Goal: Task Accomplishment & Management: Use online tool/utility

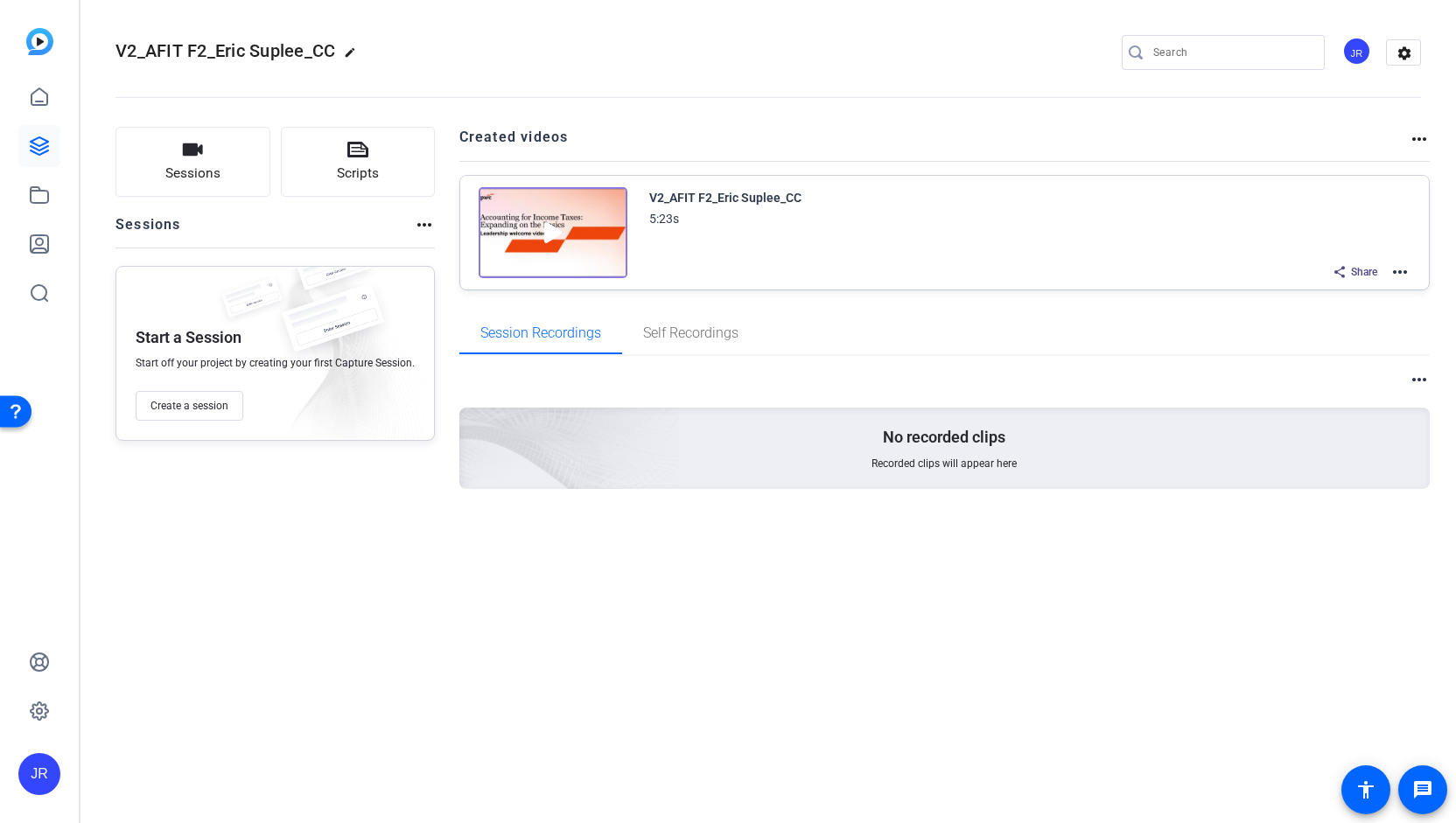
click at [546, 233] on img at bounding box center [552, 232] width 149 height 91
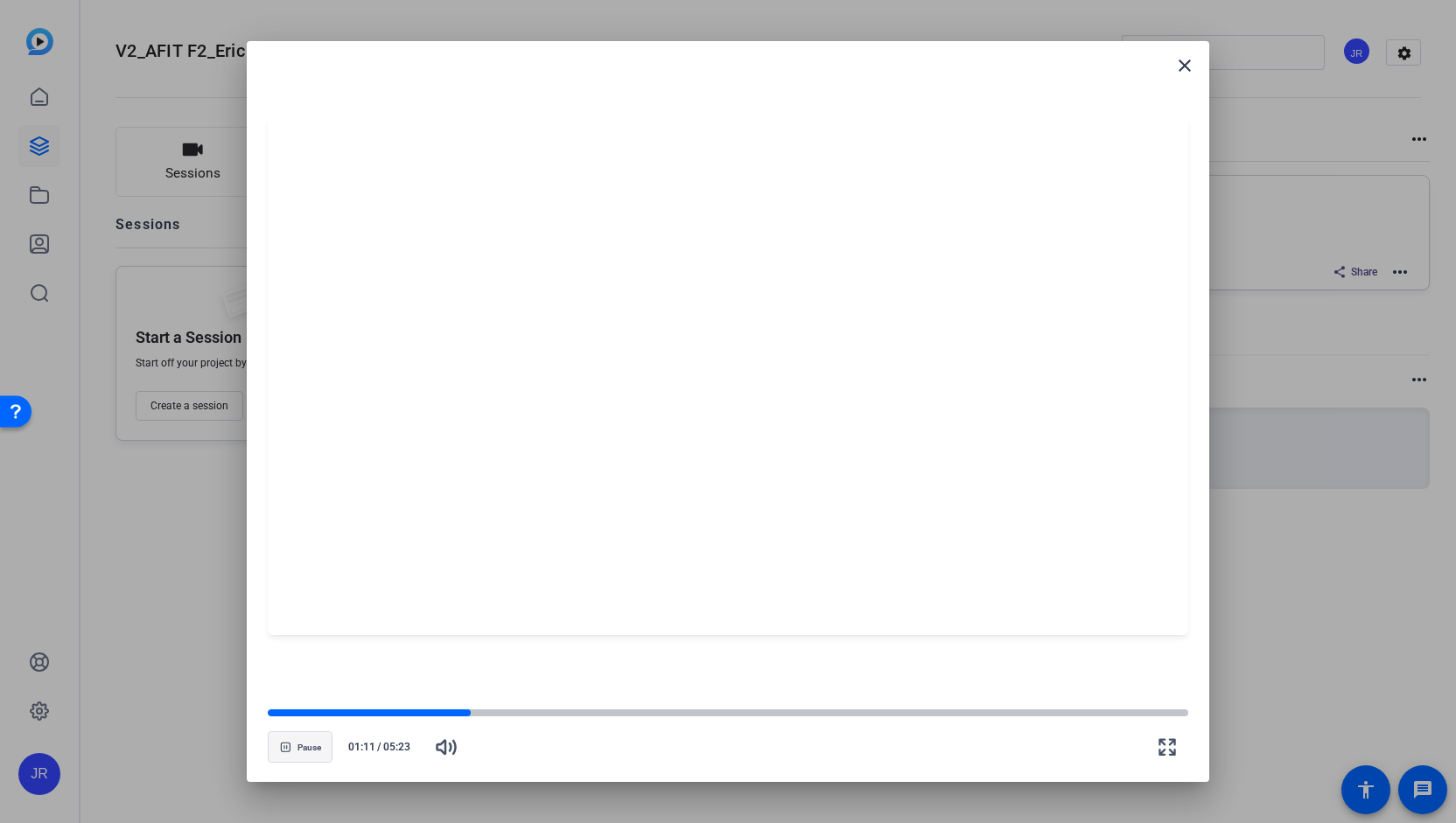
click at [293, 746] on span "button" at bounding box center [300, 747] width 63 height 42
click at [301, 748] on span "Play" at bounding box center [309, 748] width 17 height 11
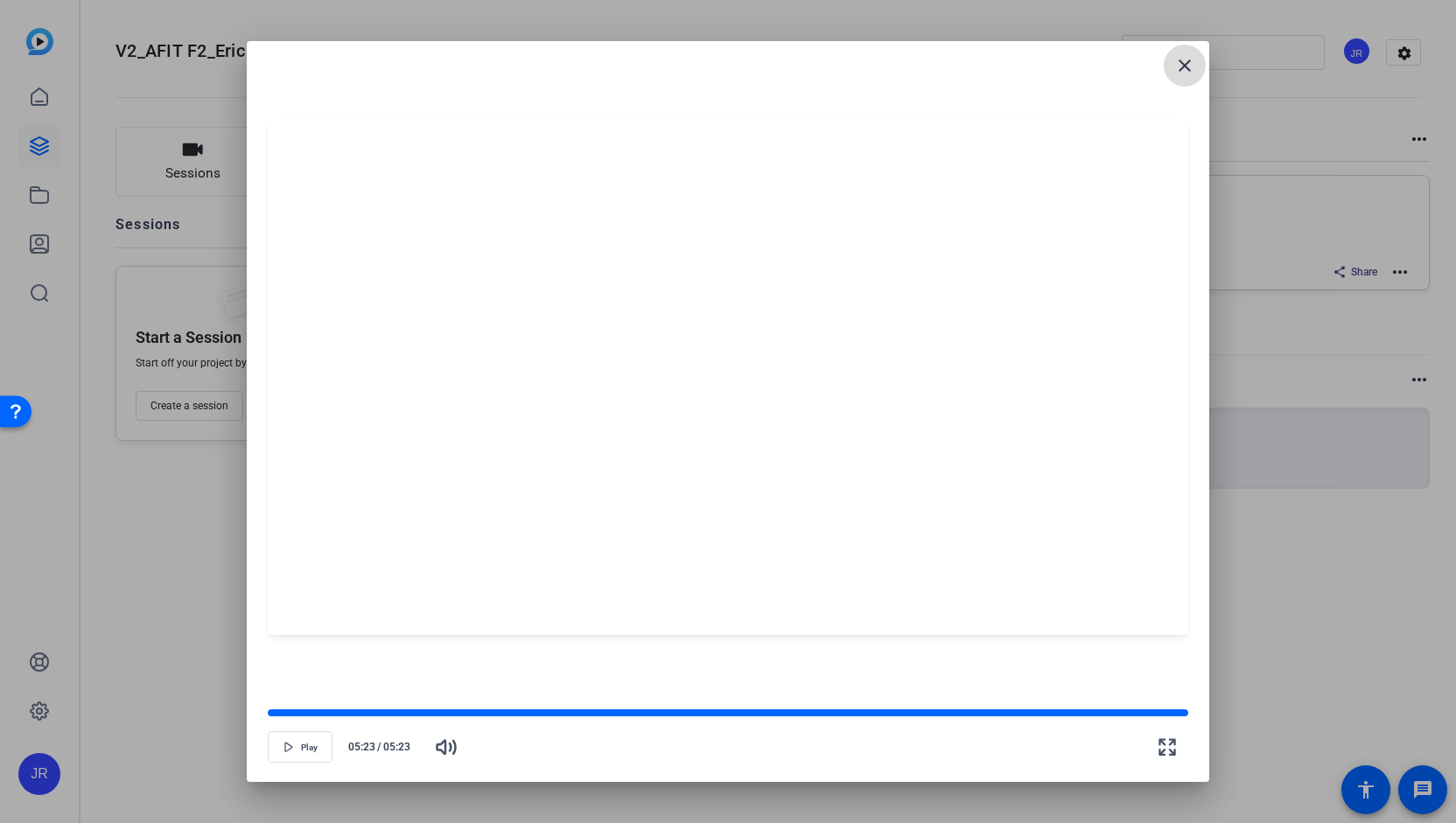
click at [1181, 64] on mat-icon "close" at bounding box center [1184, 65] width 21 height 21
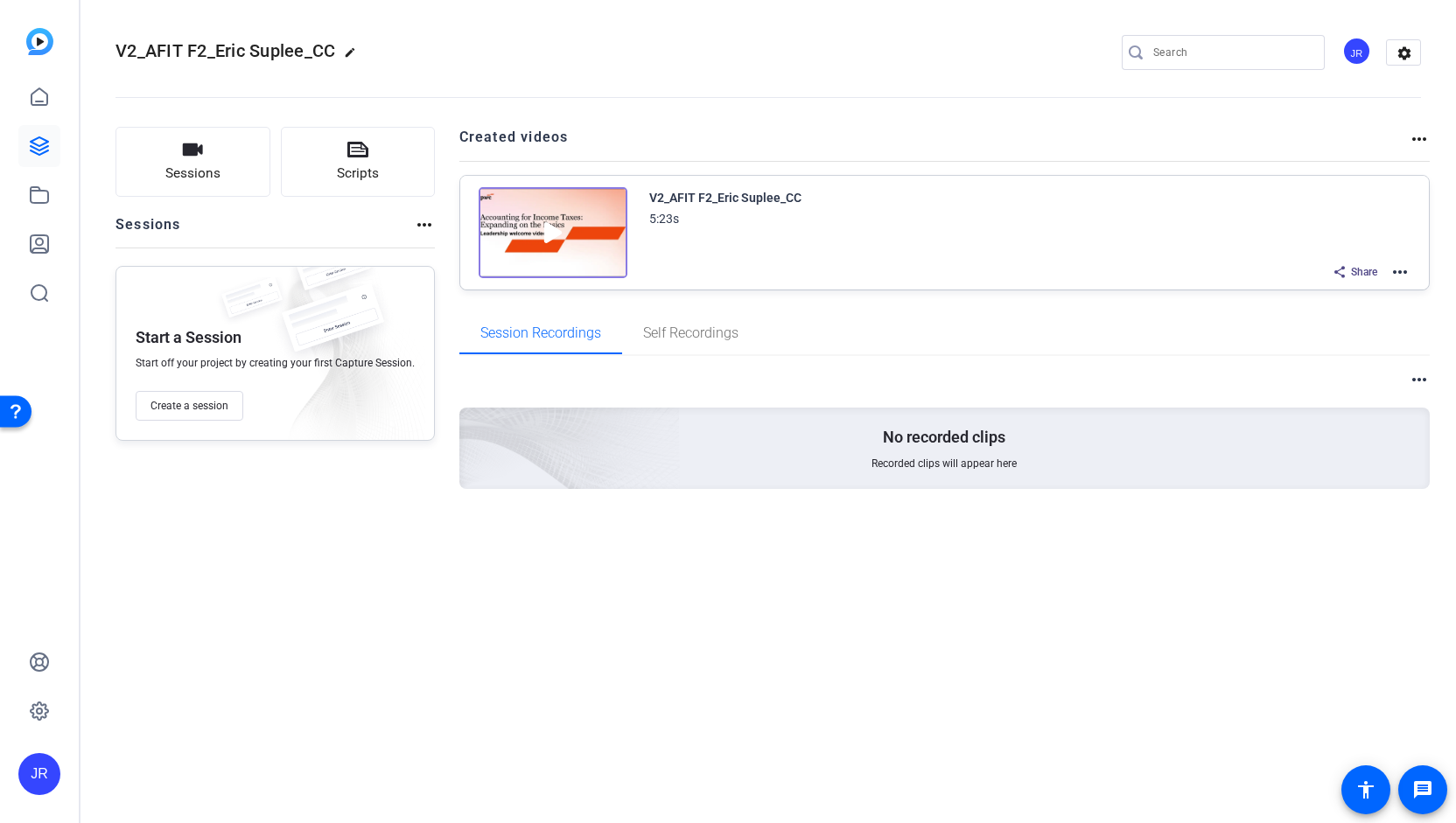
click at [1402, 272] on mat-icon "more_horiz" at bounding box center [1399, 272] width 21 height 21
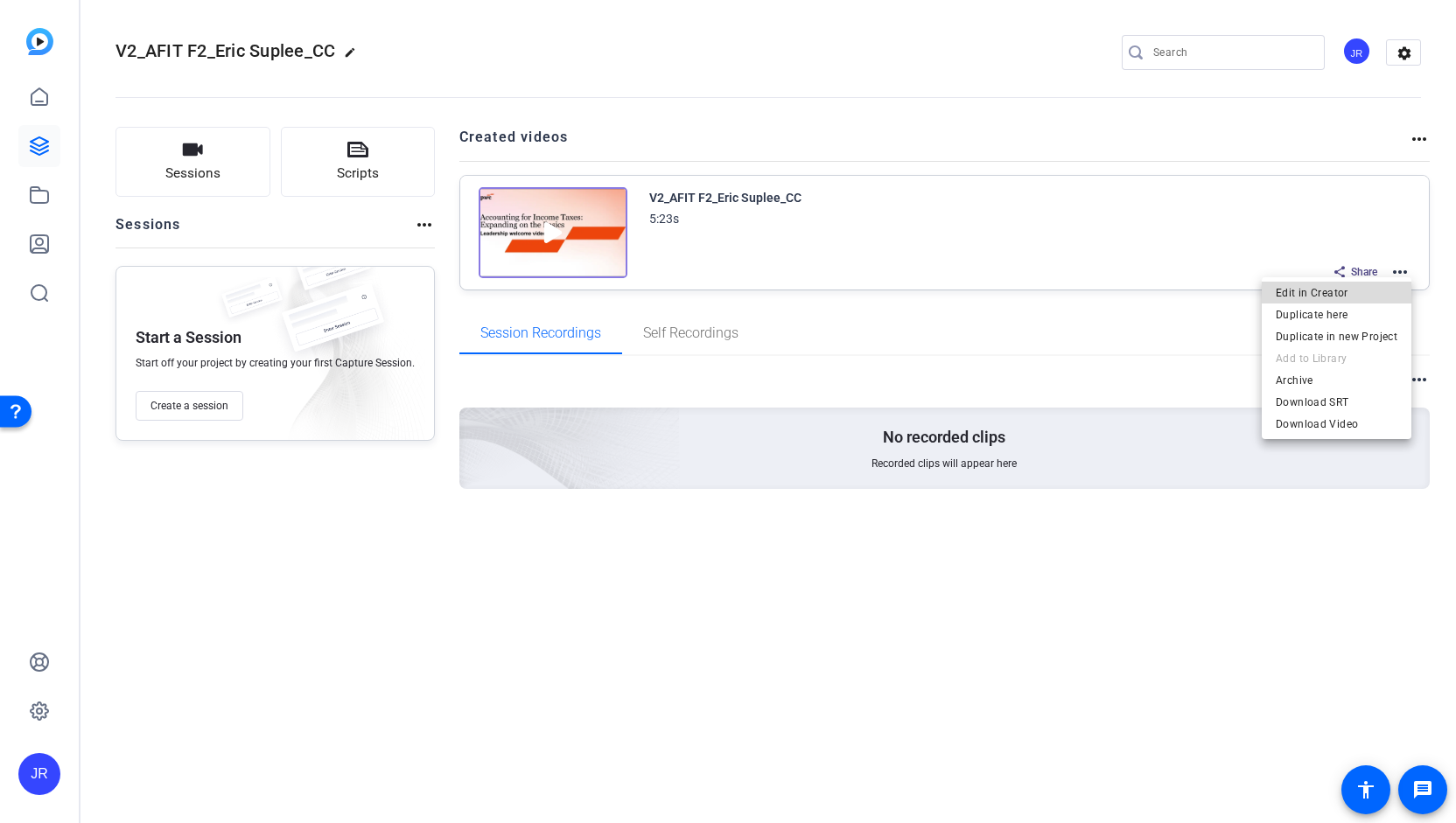
click at [1354, 292] on span "Edit in Creator" at bounding box center [1336, 292] width 122 height 21
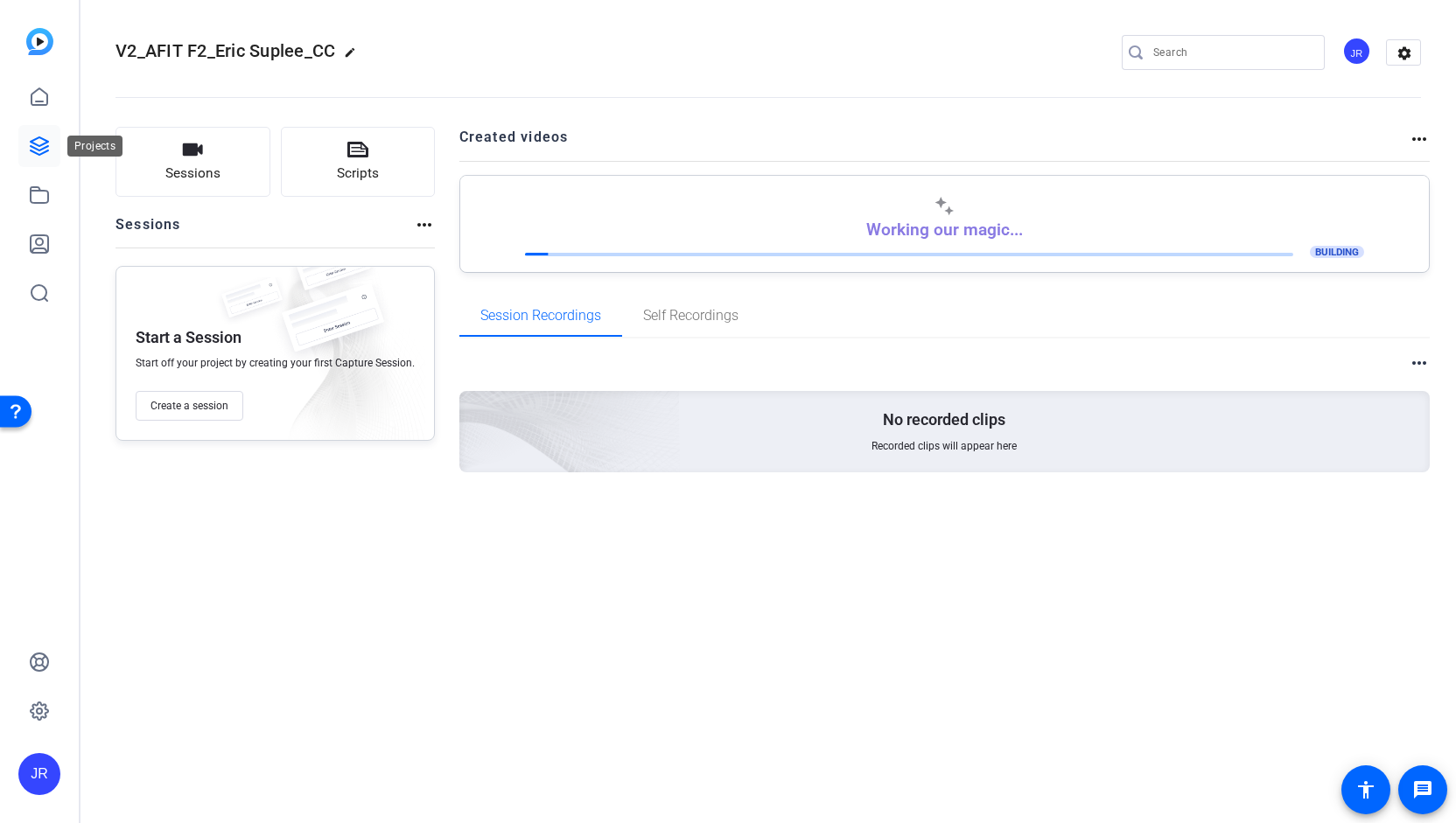
click at [33, 135] on link at bounding box center [39, 146] width 42 height 42
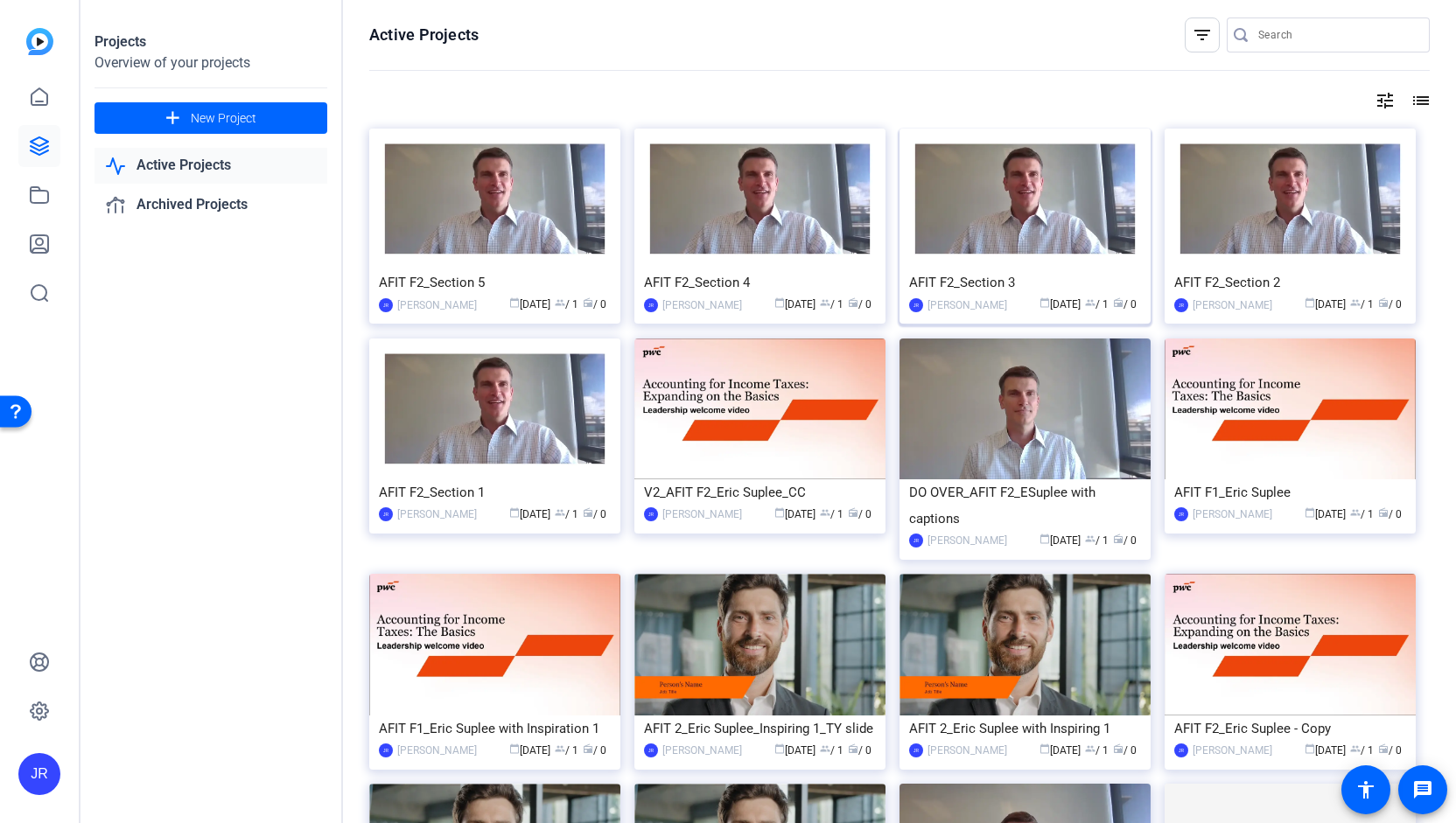
click at [975, 284] on div "AFIT F2_Section 3" at bounding box center [1025, 283] width 232 height 26
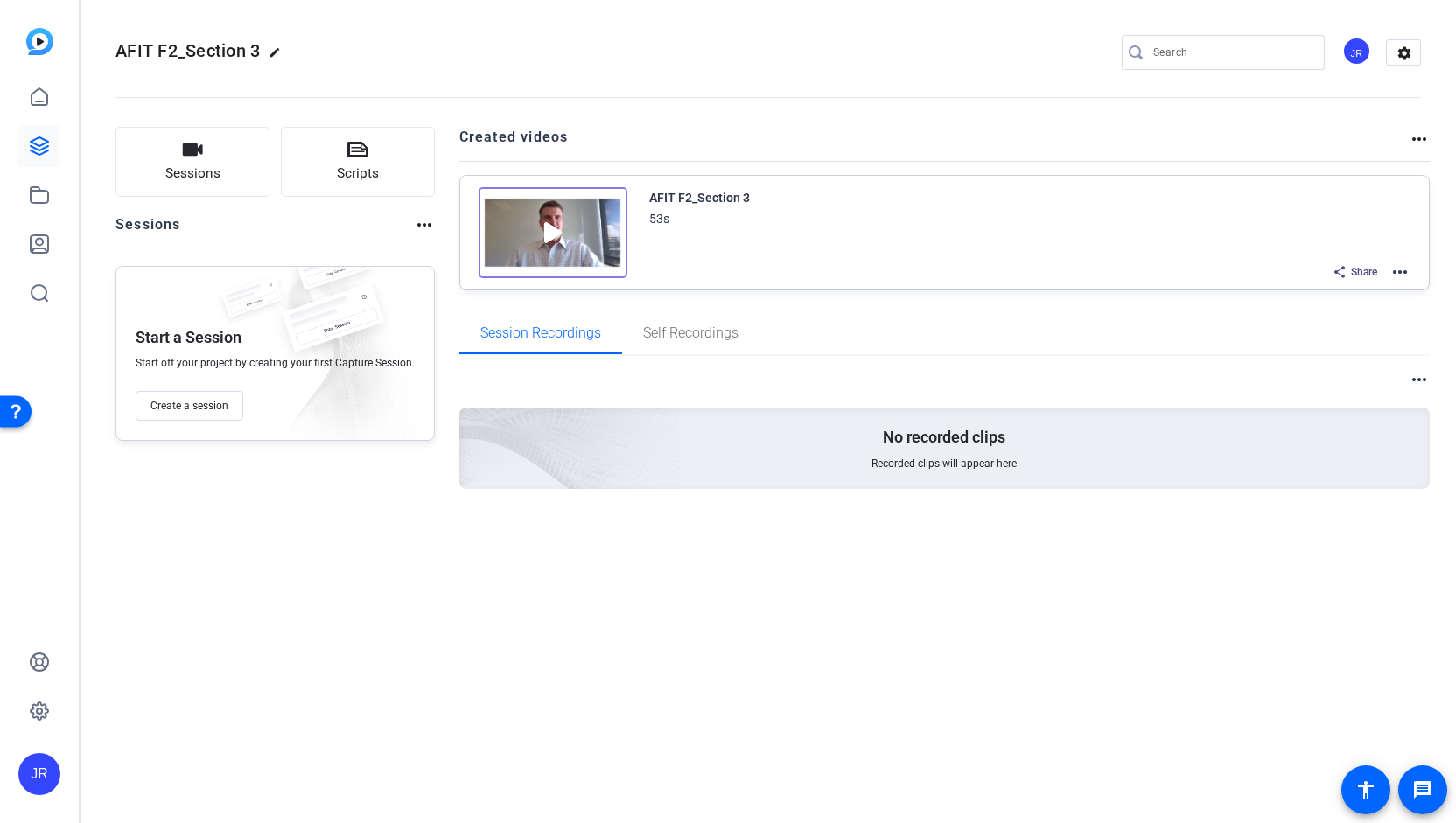
click at [1400, 272] on mat-icon "more_horiz" at bounding box center [1399, 272] width 21 height 21
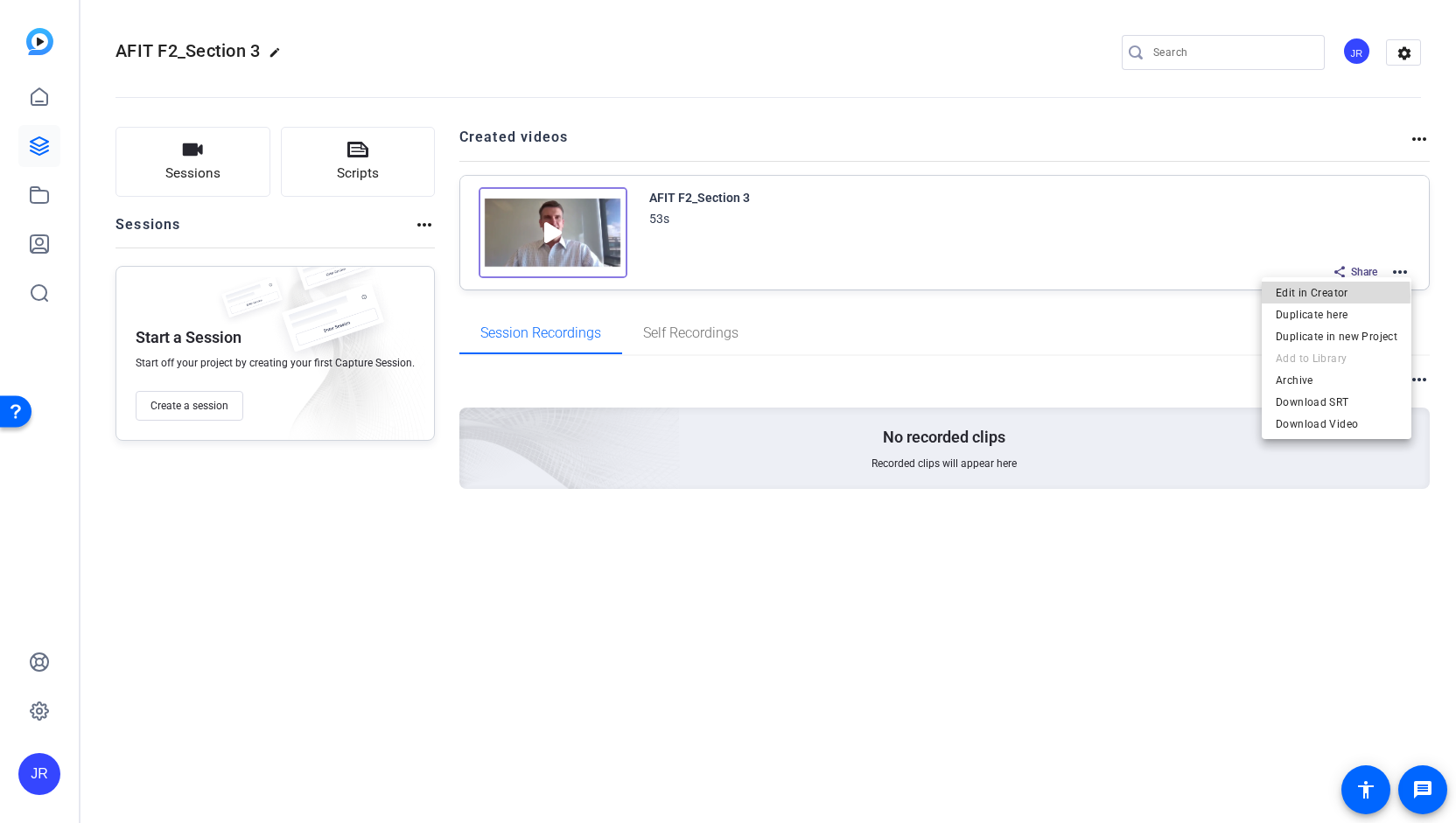
click at [1294, 296] on span "Edit in Creator" at bounding box center [1336, 292] width 122 height 21
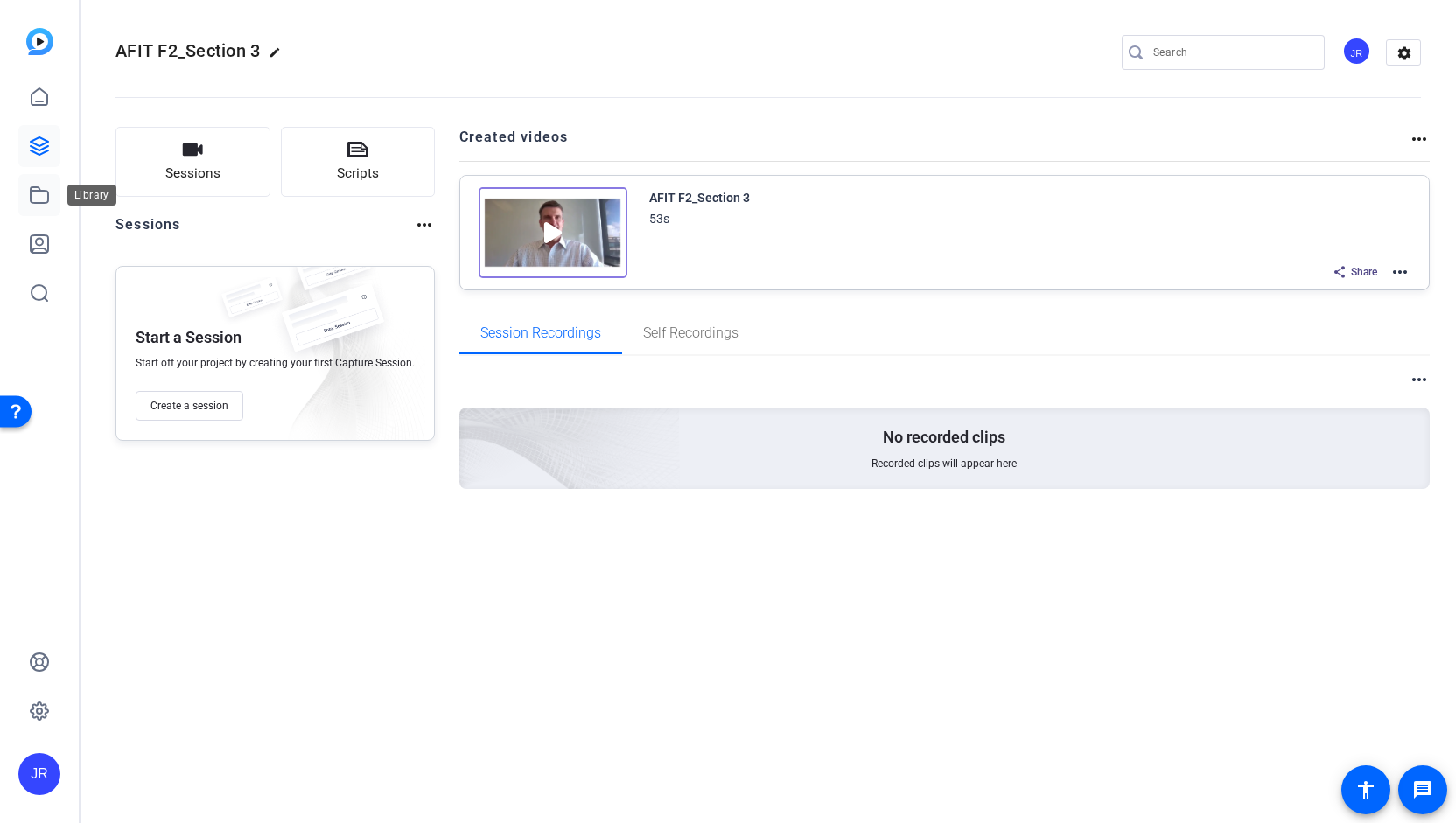
click at [45, 185] on icon at bounding box center [39, 195] width 21 height 21
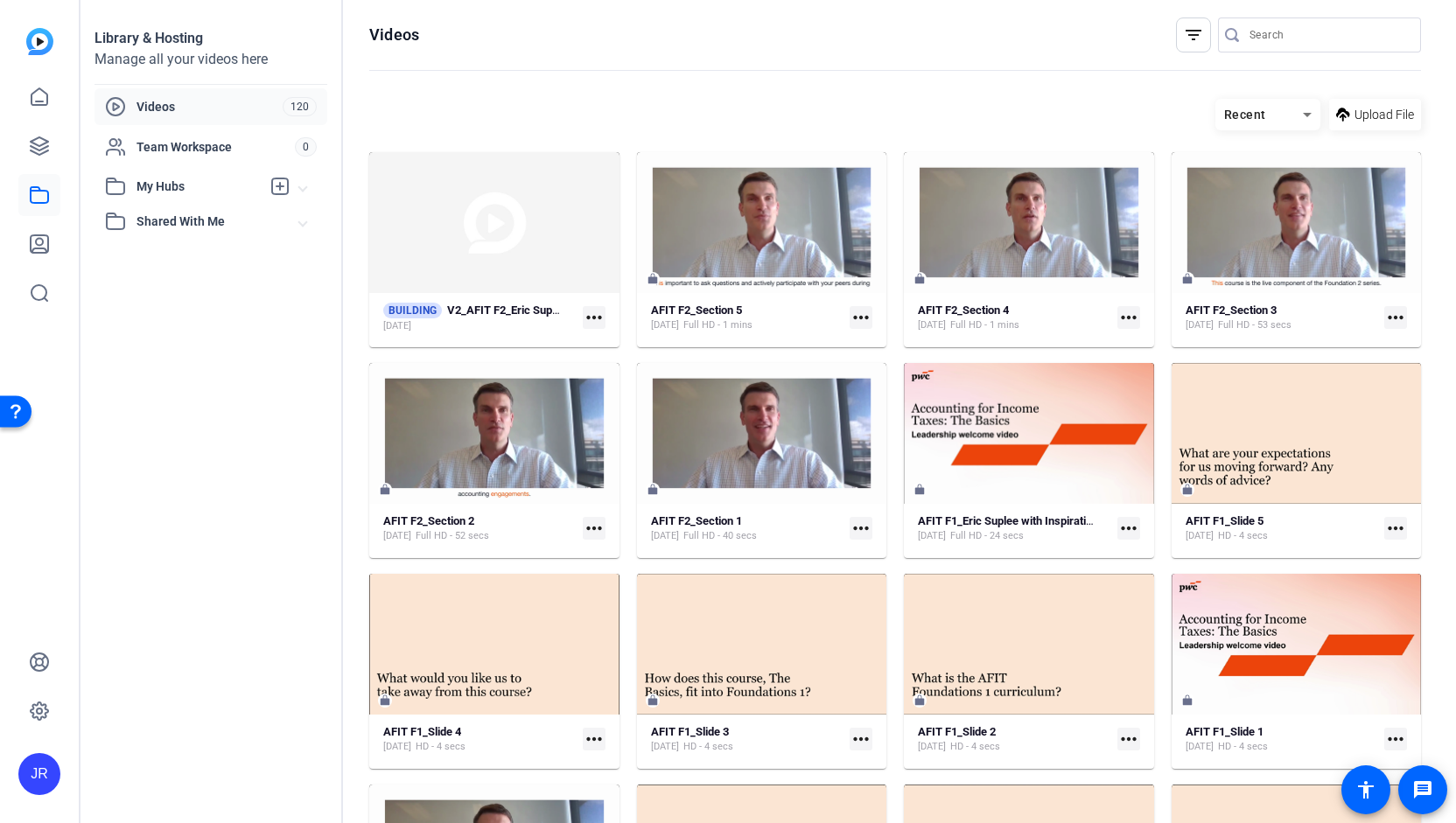
click at [1120, 316] on mat-icon "more_horiz" at bounding box center [1128, 318] width 23 height 23
click at [1140, 343] on span "Edit in Creator" at bounding box center [1162, 343] width 77 height 21
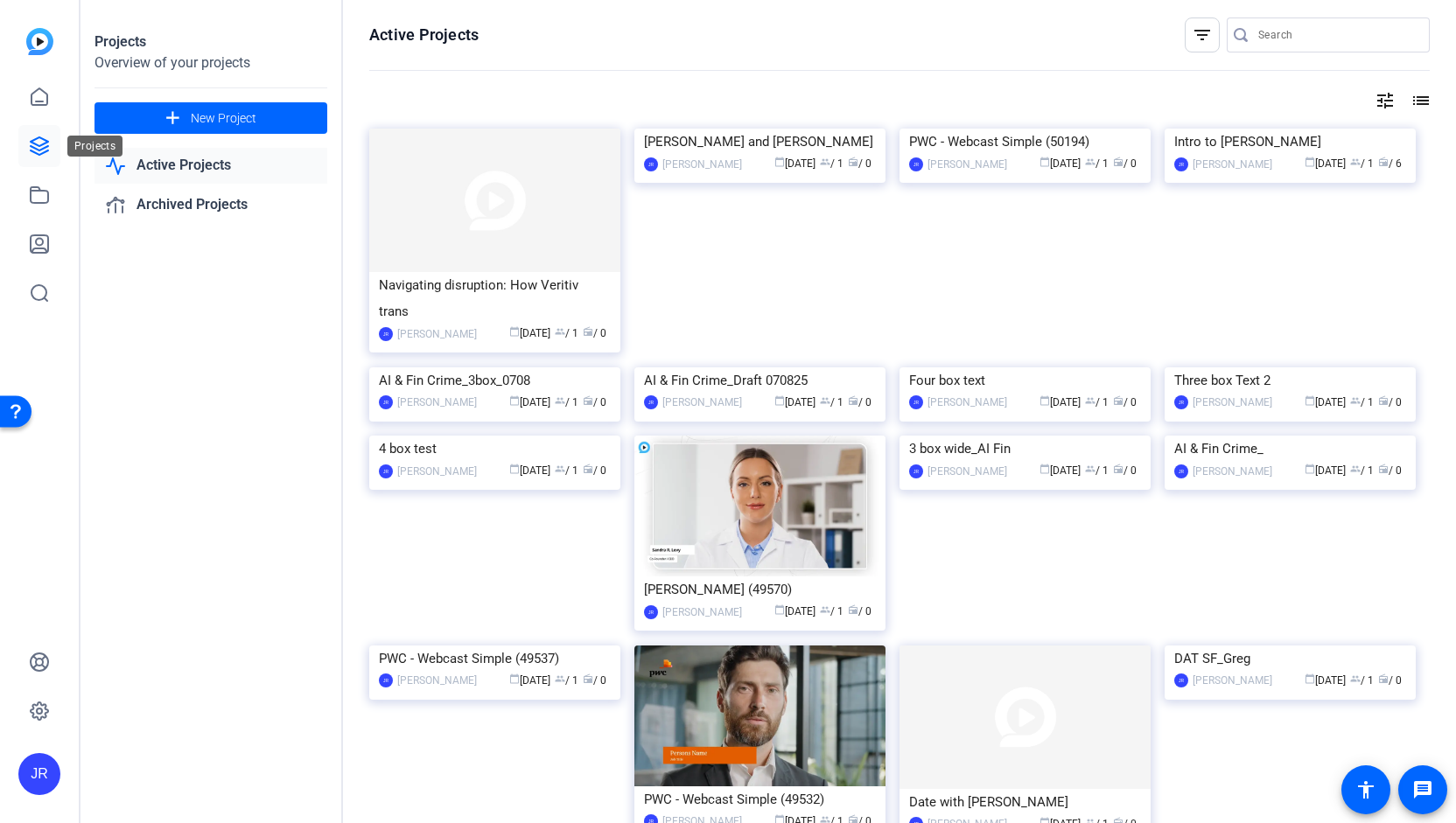
click at [54, 166] on link at bounding box center [39, 146] width 42 height 42
click at [40, 160] on link at bounding box center [39, 146] width 42 height 42
click at [40, 150] on icon at bounding box center [40, 147] width 18 height 18
click at [39, 197] on icon at bounding box center [39, 195] width 21 height 21
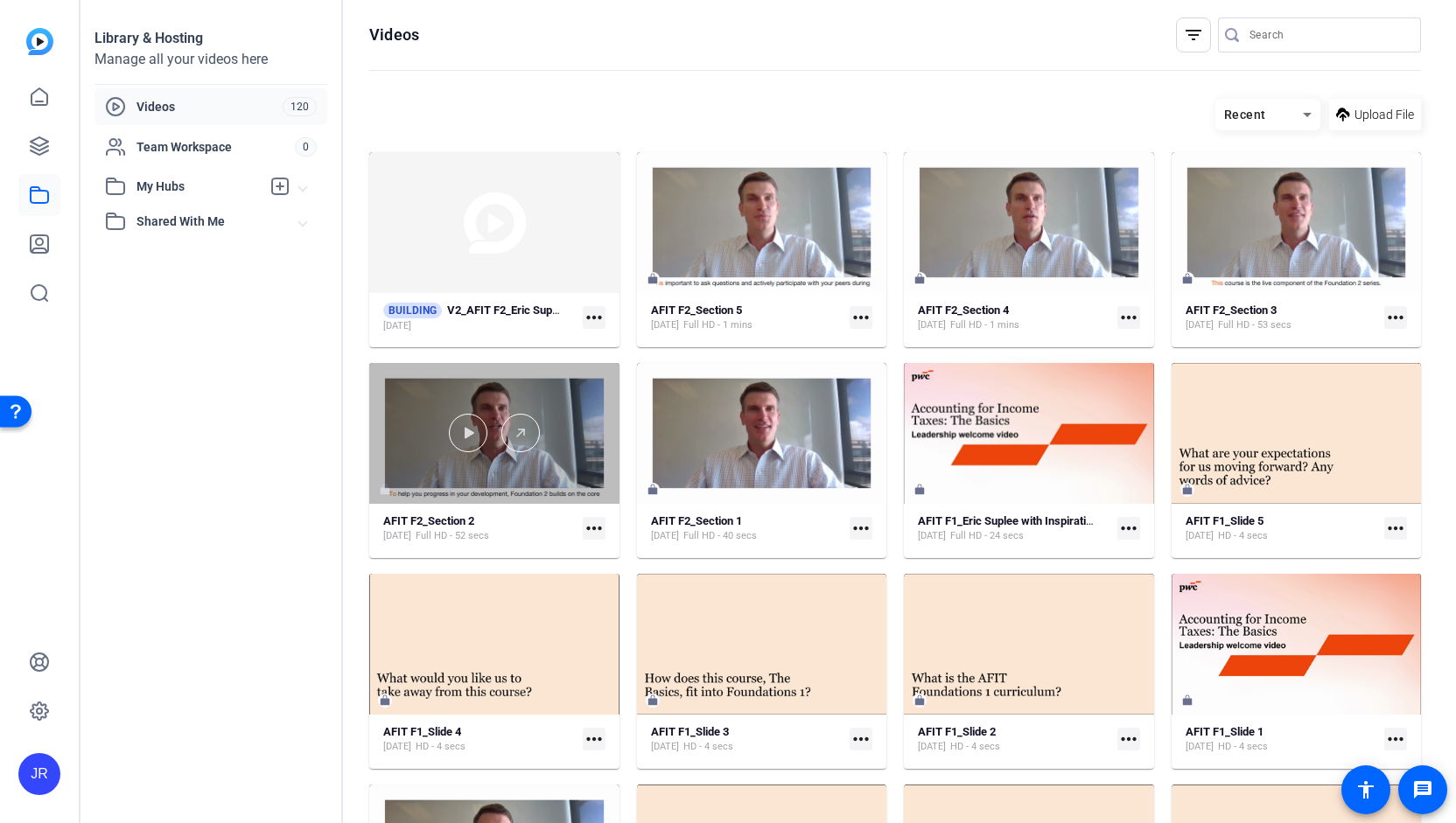
click at [569, 478] on div at bounding box center [494, 433] width 251 height 141
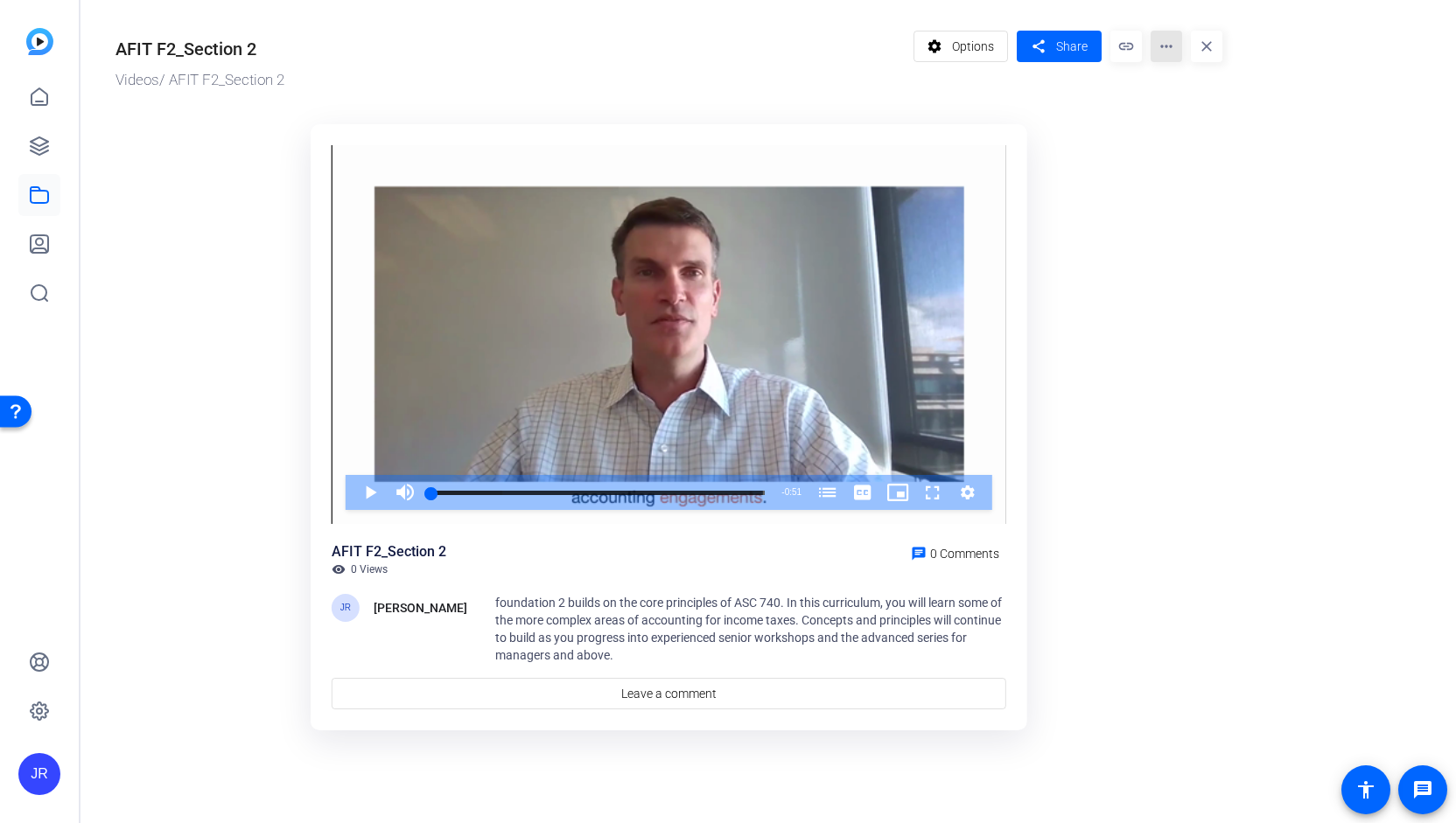
click at [1170, 50] on mat-icon "more_horiz" at bounding box center [1166, 47] width 32 height 32
click at [1170, 93] on span "Edit in Creator" at bounding box center [1202, 99] width 77 height 21
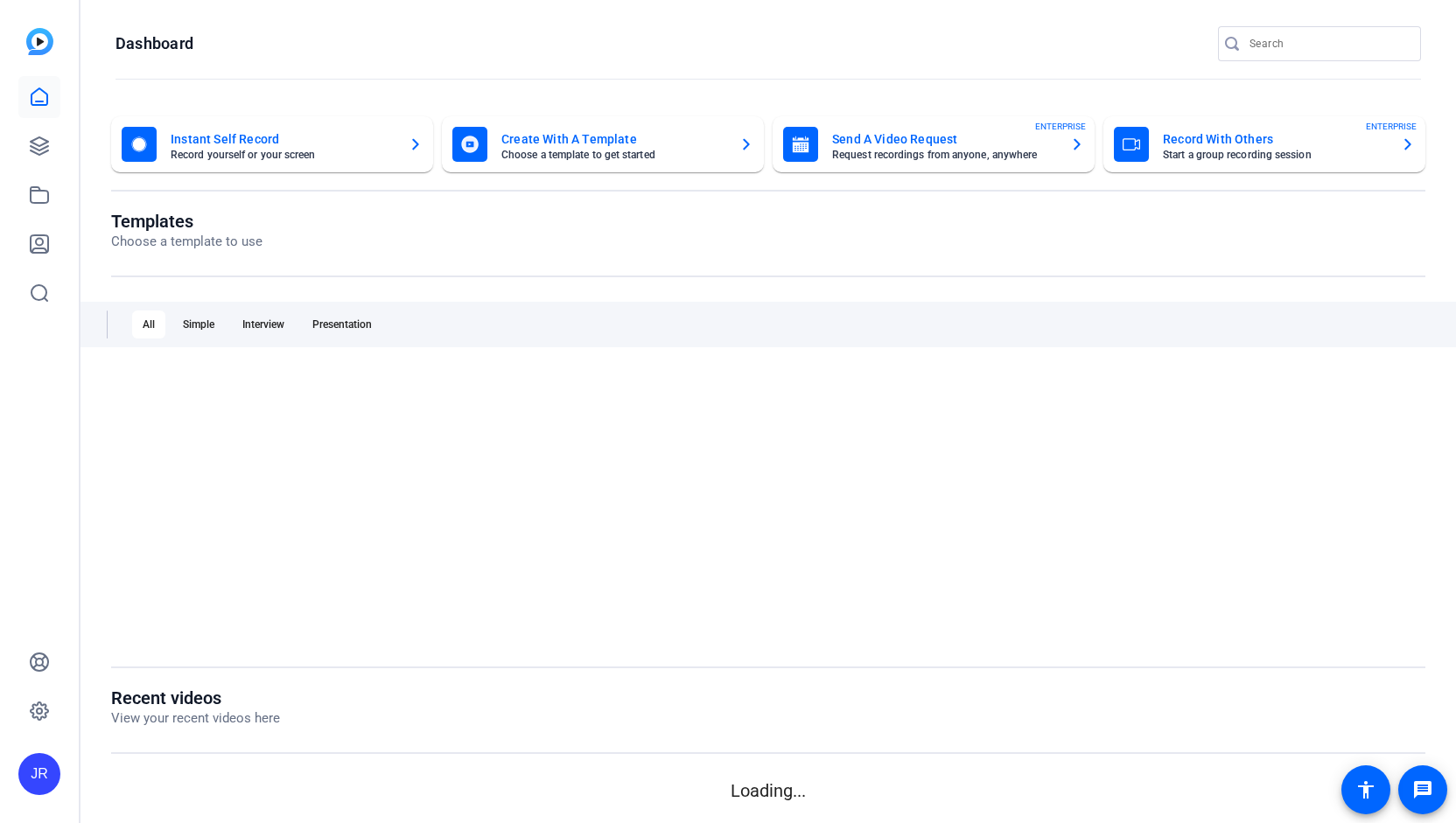
click at [37, 50] on img at bounding box center [39, 41] width 27 height 27
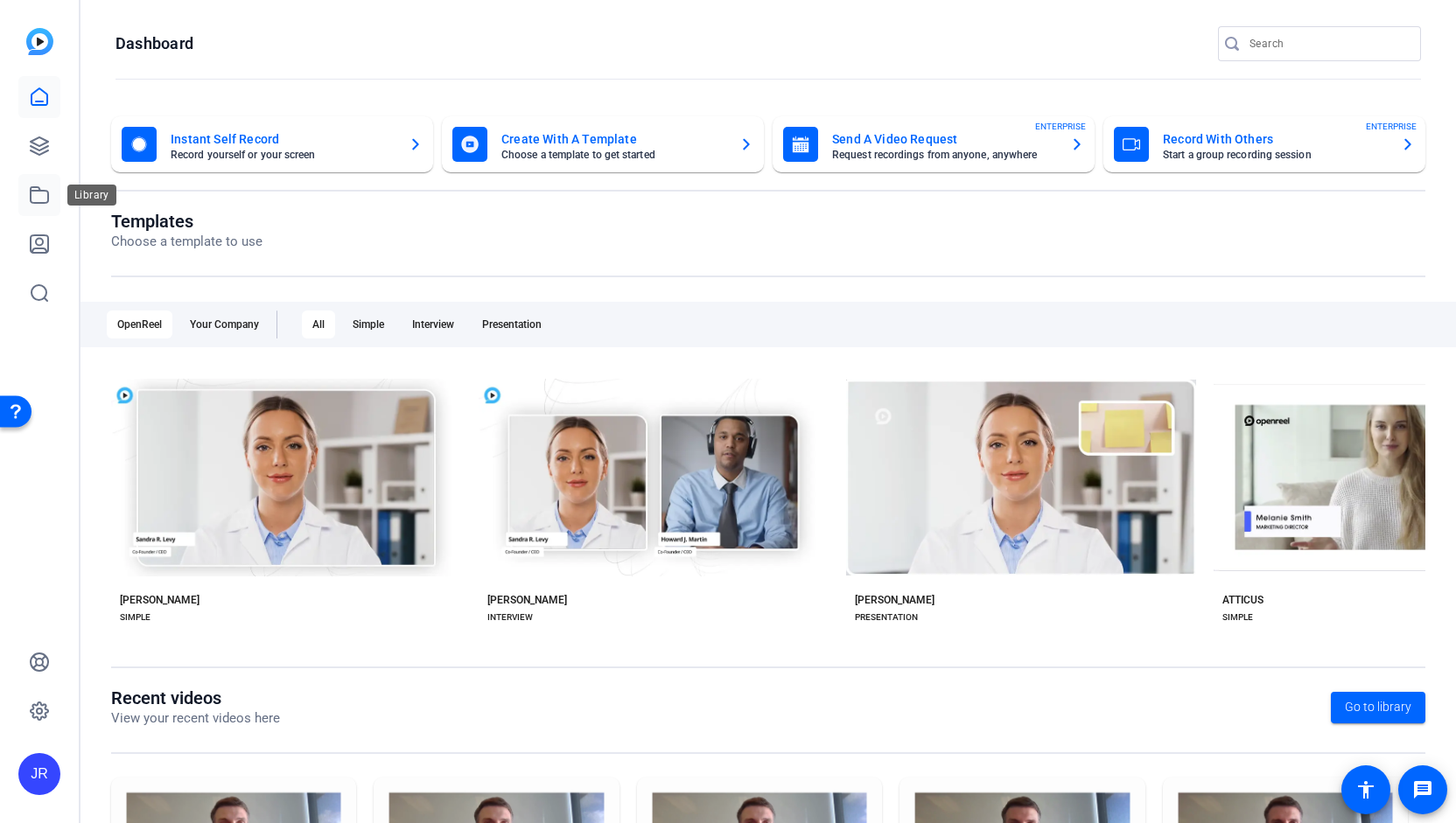
click at [40, 202] on icon at bounding box center [40, 195] width 18 height 16
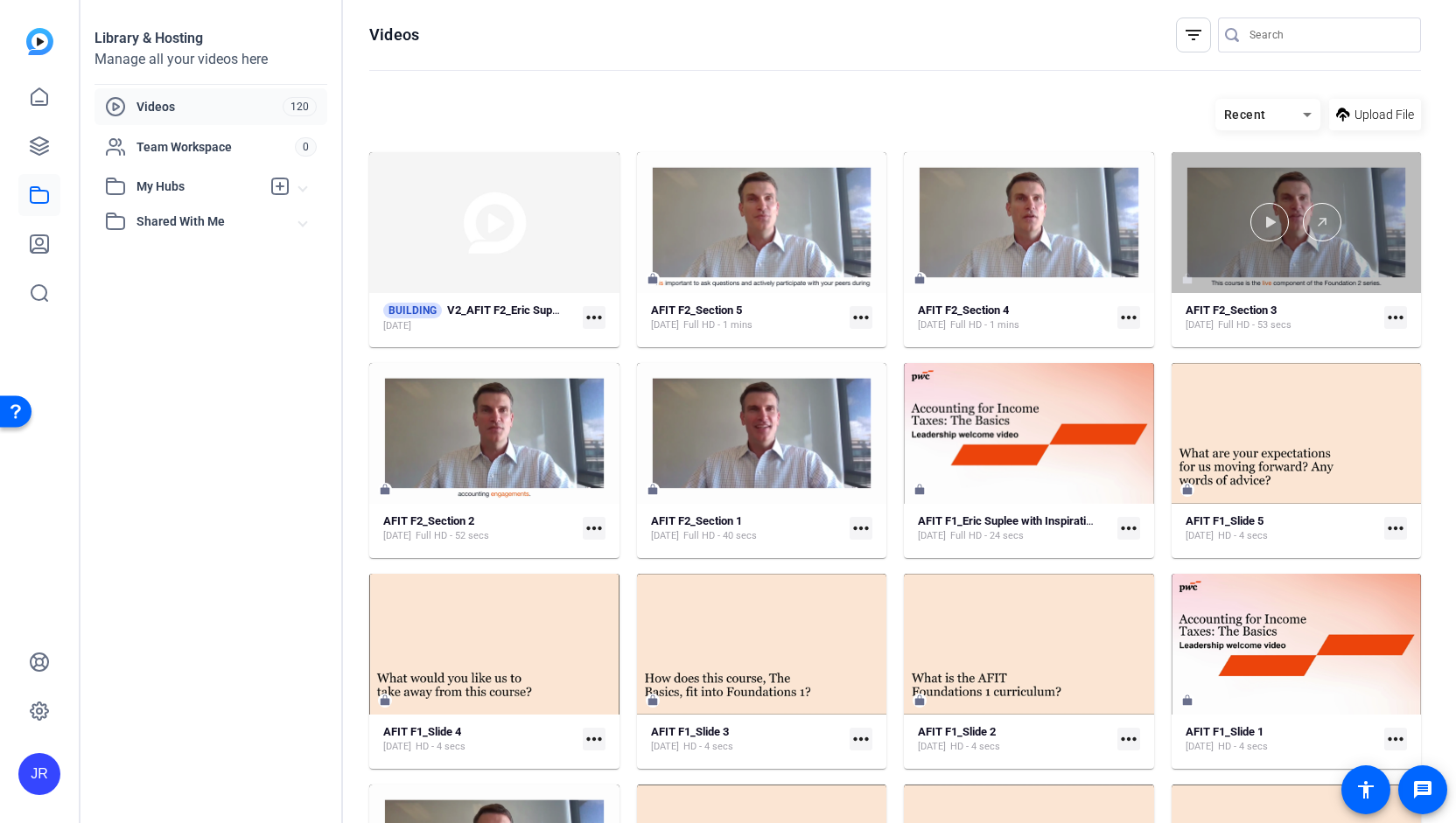
click at [1256, 263] on div at bounding box center [1296, 222] width 251 height 141
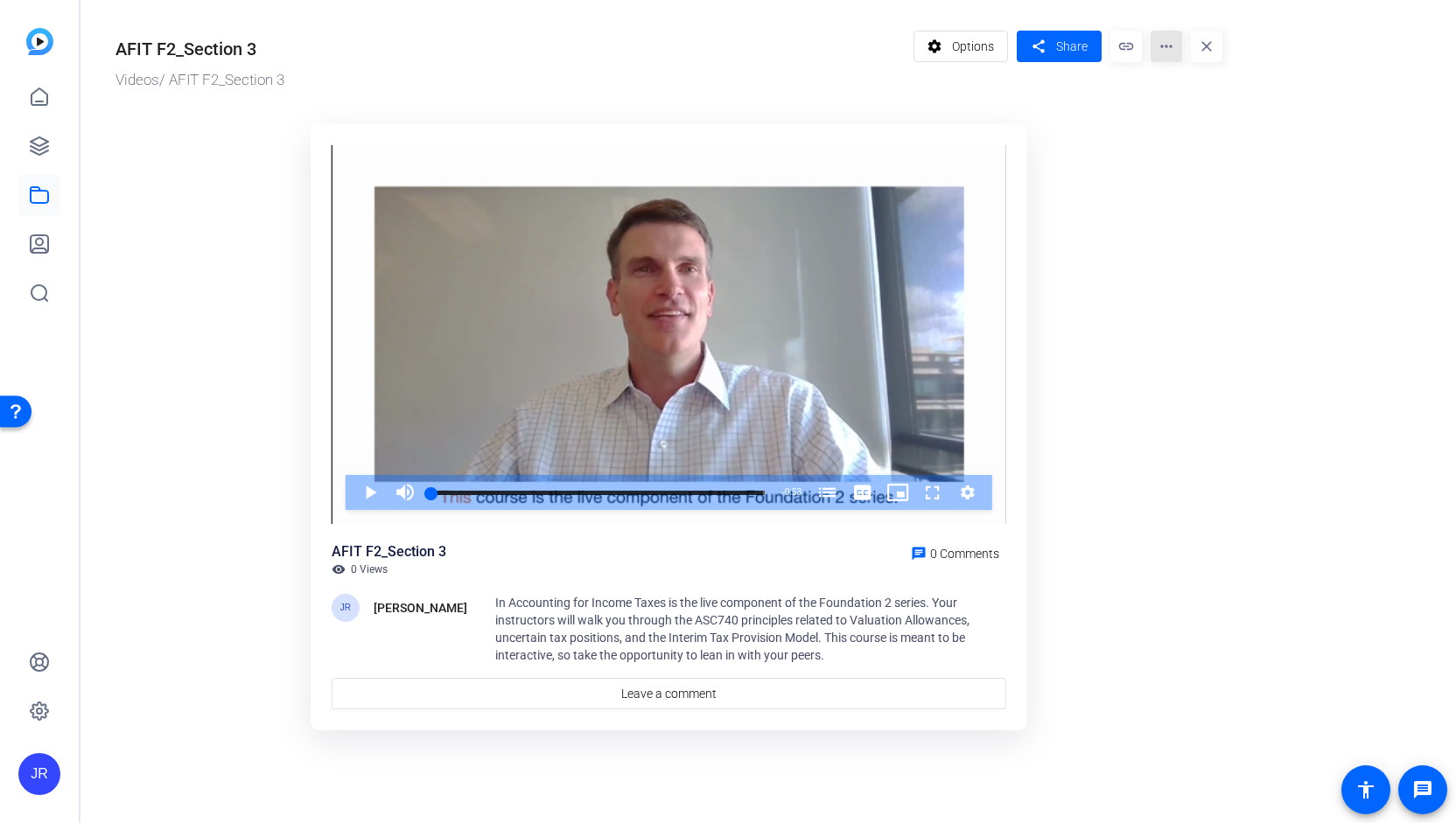
click at [1168, 50] on mat-icon "more_horiz" at bounding box center [1166, 47] width 32 height 32
click at [1177, 97] on span "Edit in Creator" at bounding box center [1202, 99] width 77 height 21
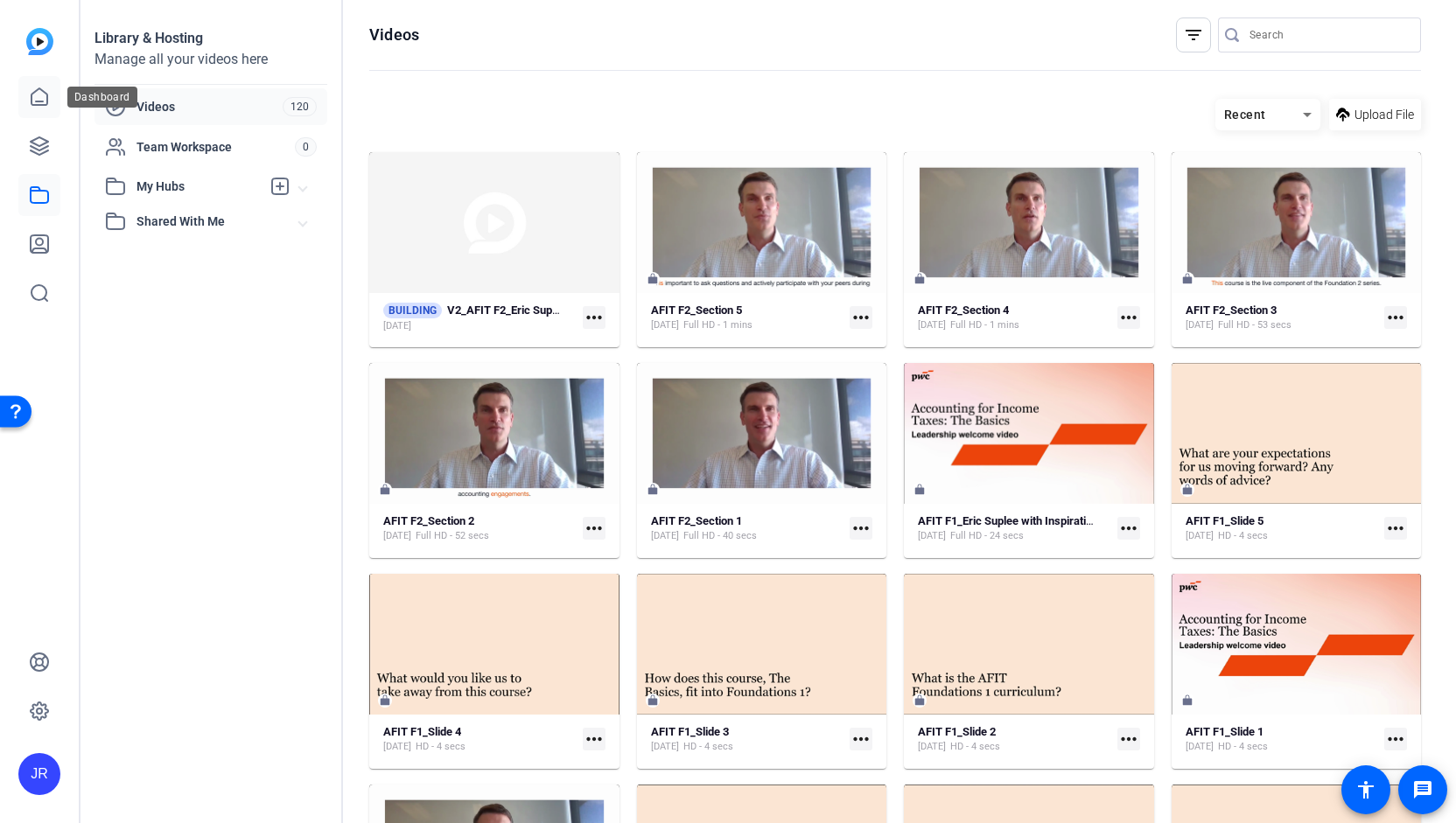
click at [47, 108] on link at bounding box center [39, 97] width 42 height 42
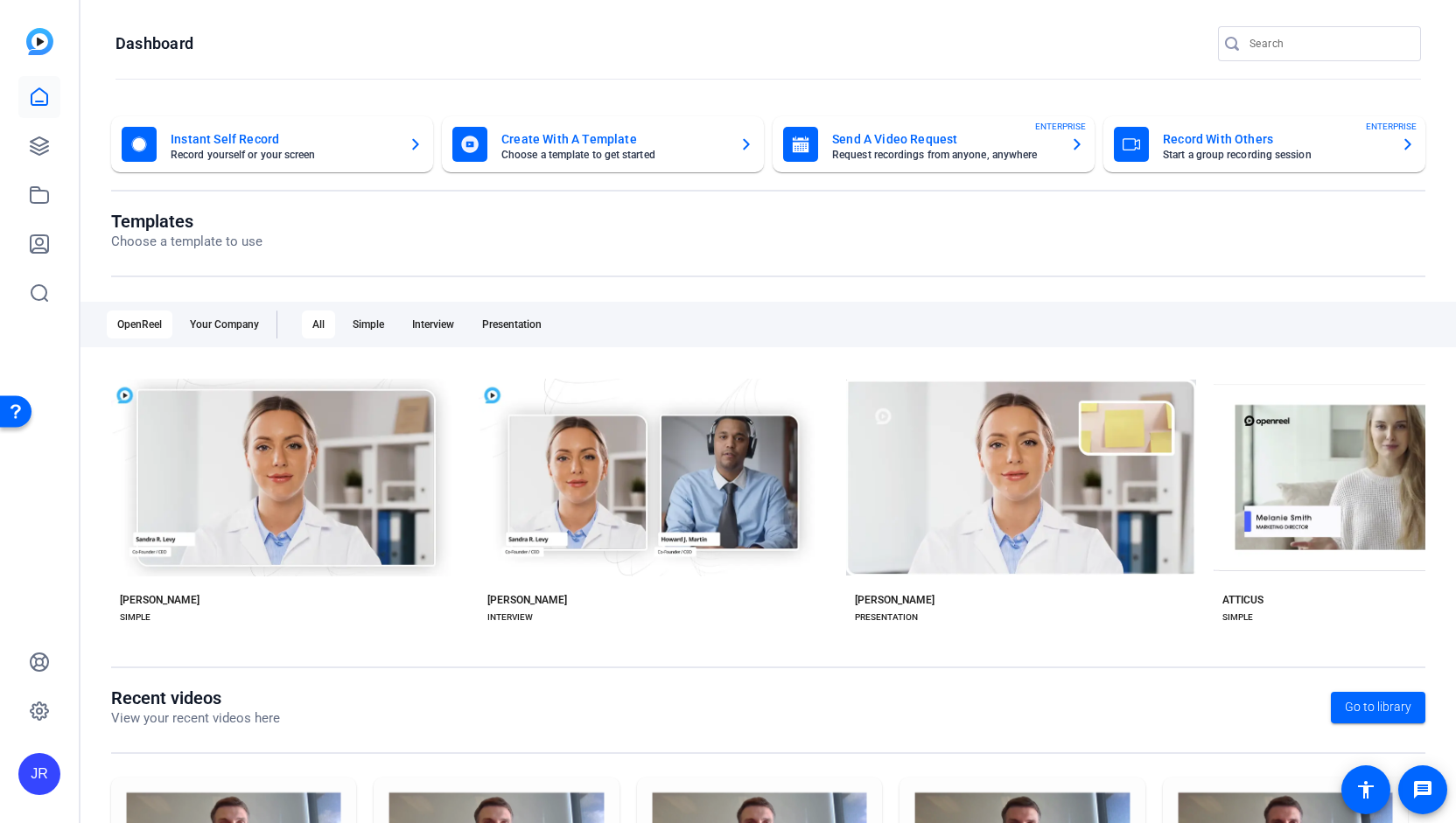
click at [550, 143] on mat-card-title "Create With A Template" at bounding box center [613, 139] width 224 height 21
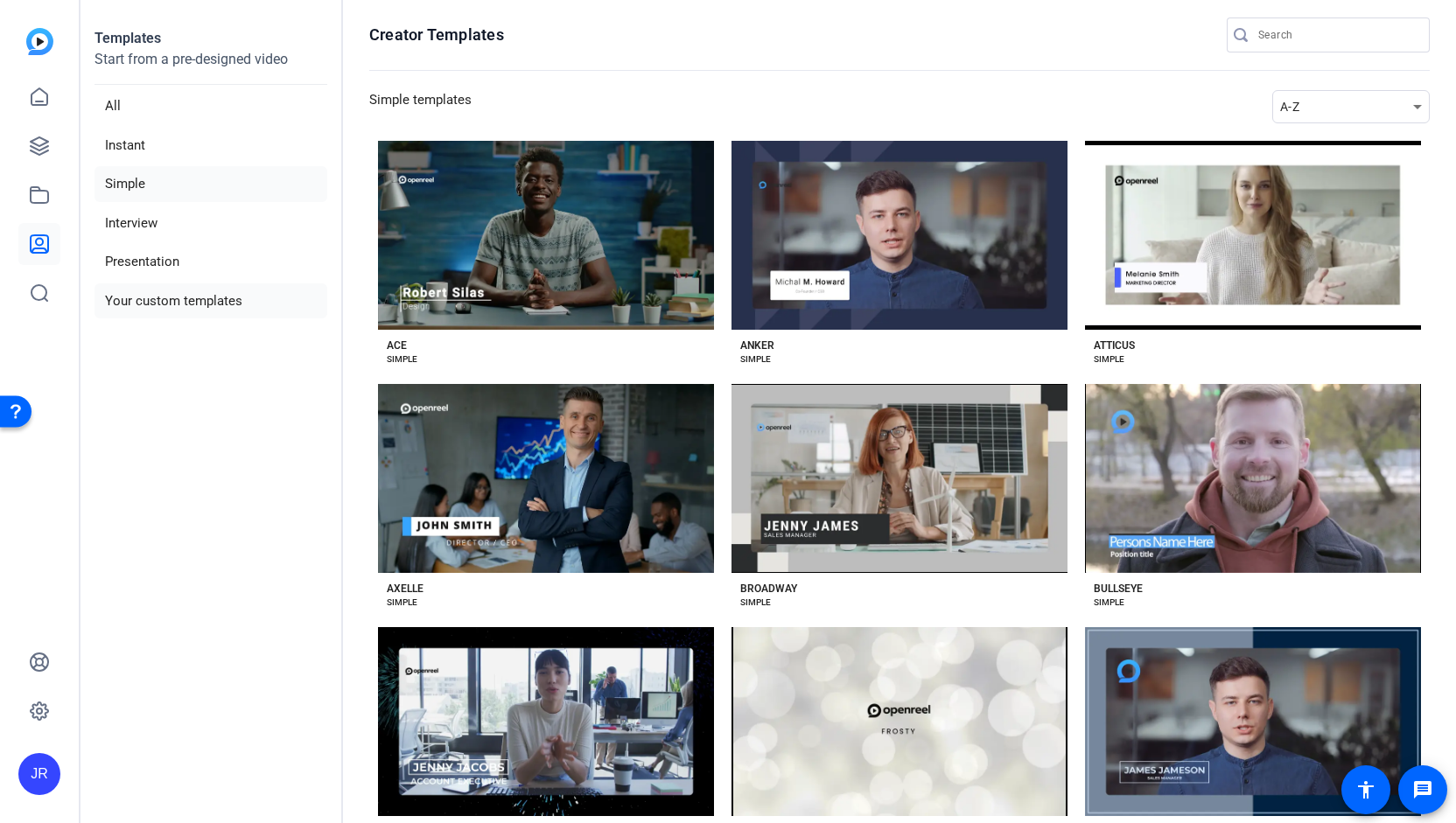
click at [194, 299] on li "Your custom templates" at bounding box center [211, 302] width 233 height 36
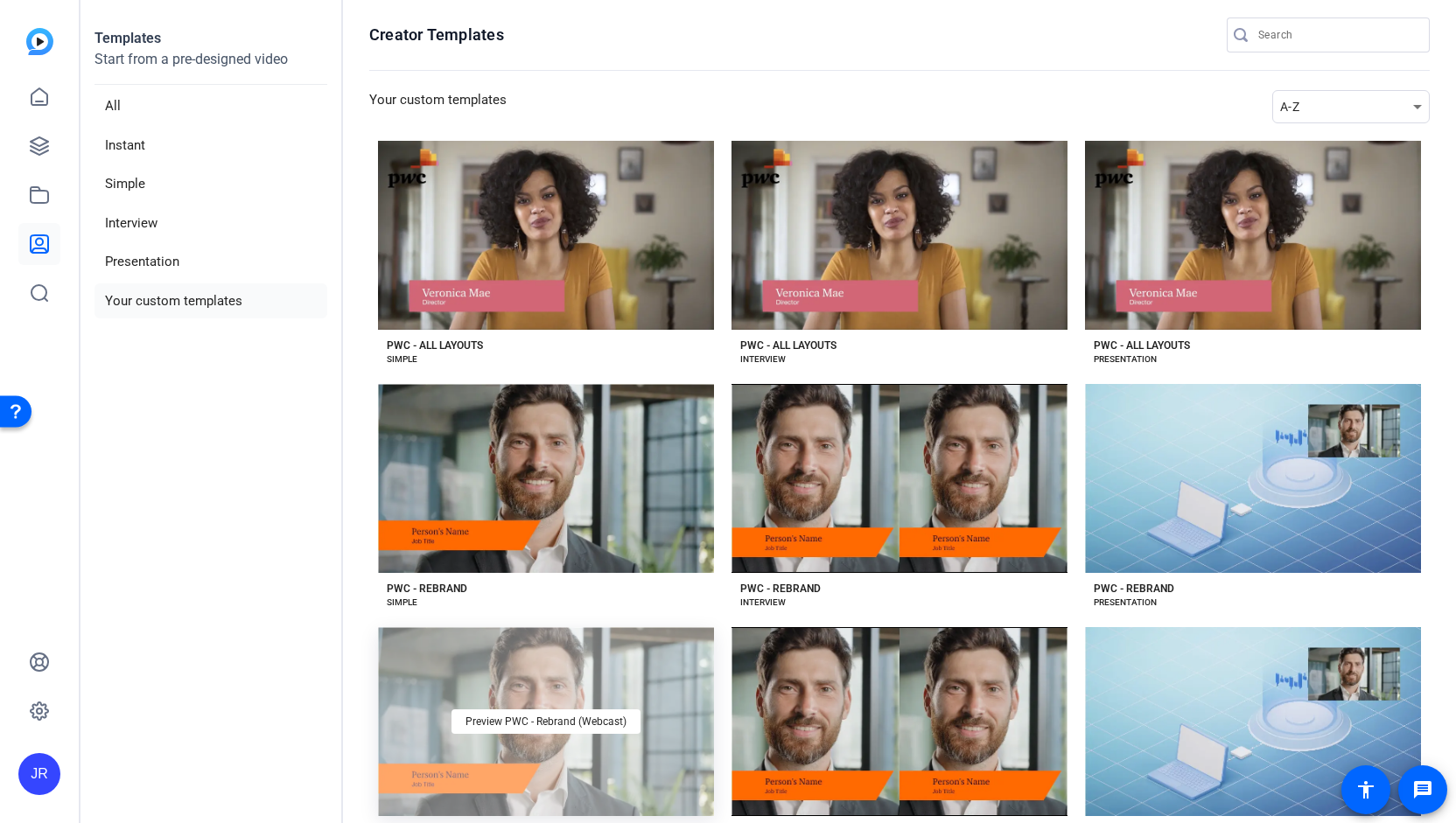
click at [578, 730] on div "Preview PWC - Rebrand (Webcast)" at bounding box center [545, 721] width 336 height 189
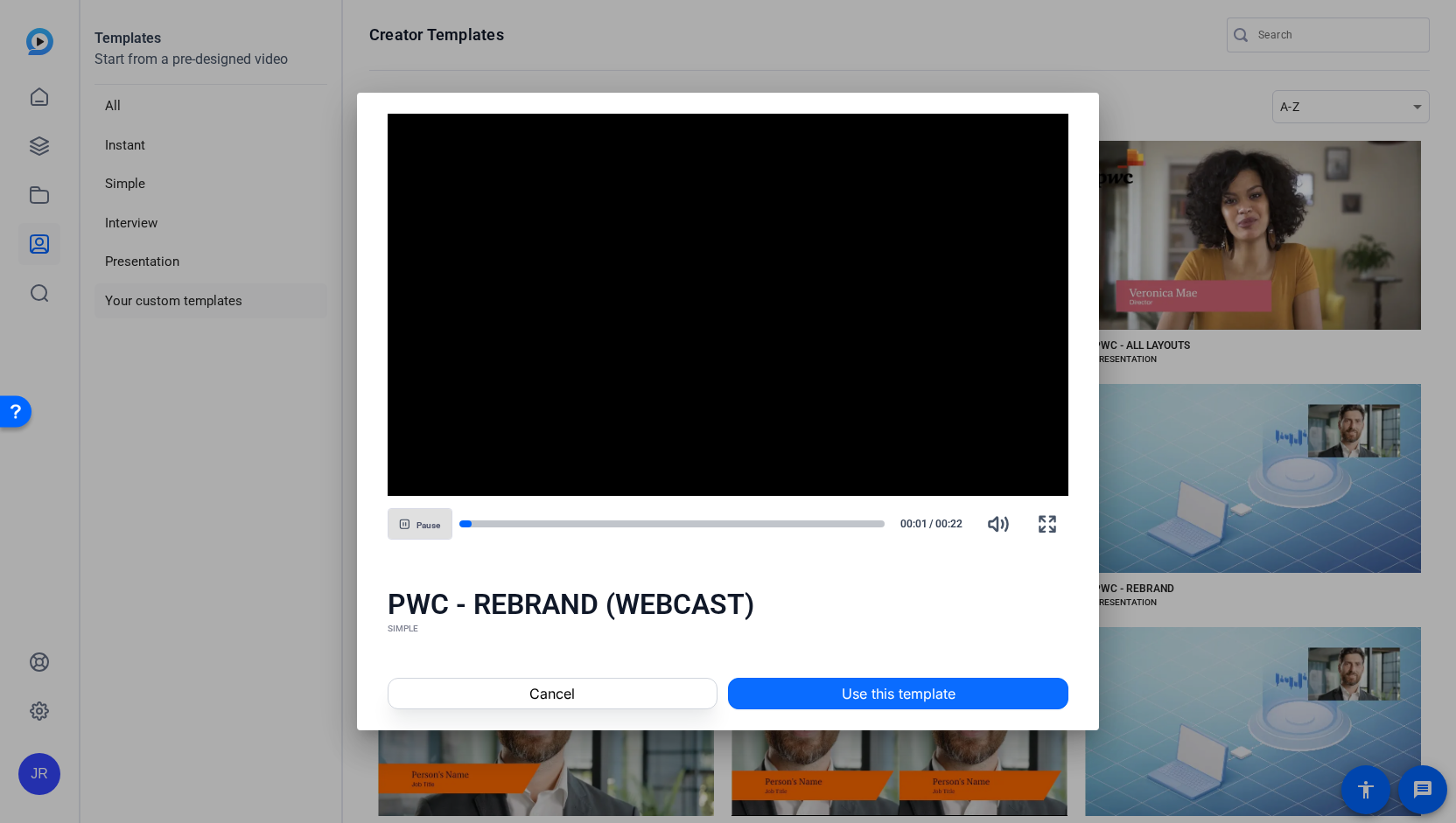
click at [912, 693] on span "Use this template" at bounding box center [899, 693] width 114 height 21
